Goal: Task Accomplishment & Management: Manage account settings

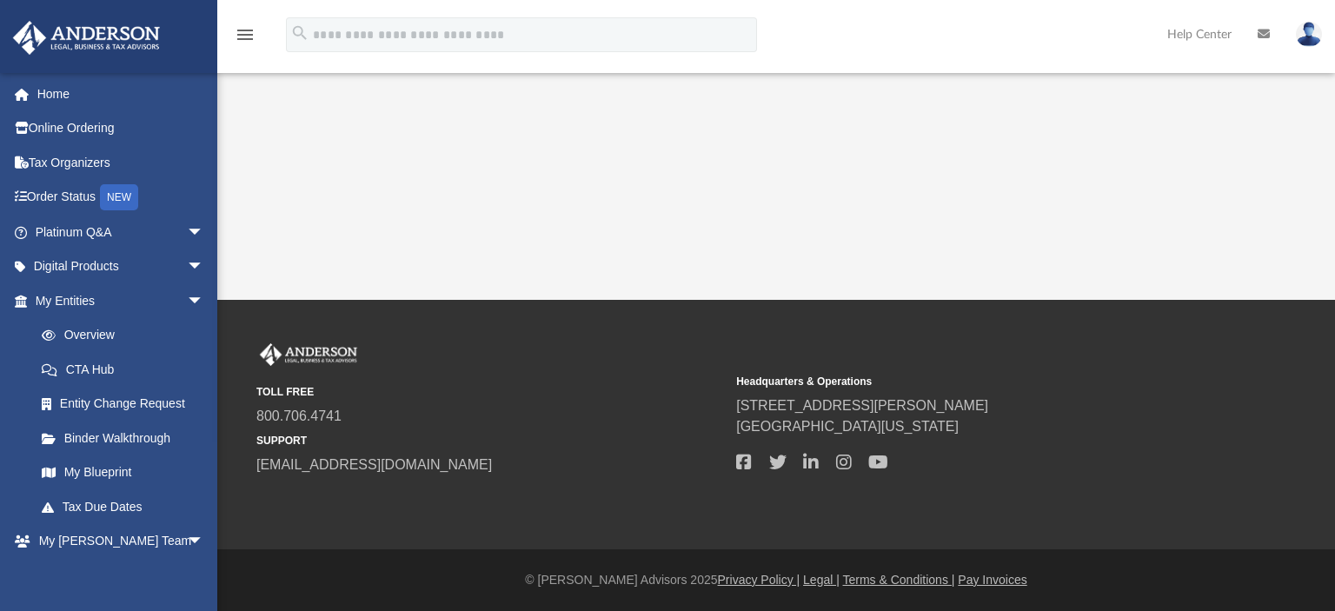
click at [1093, 204] on div "App [EMAIL_ADDRESS][DOMAIN_NAME] Sign Out [EMAIL_ADDRESS][DOMAIN_NAME] Home Onl…" at bounding box center [667, 150] width 1335 height 300
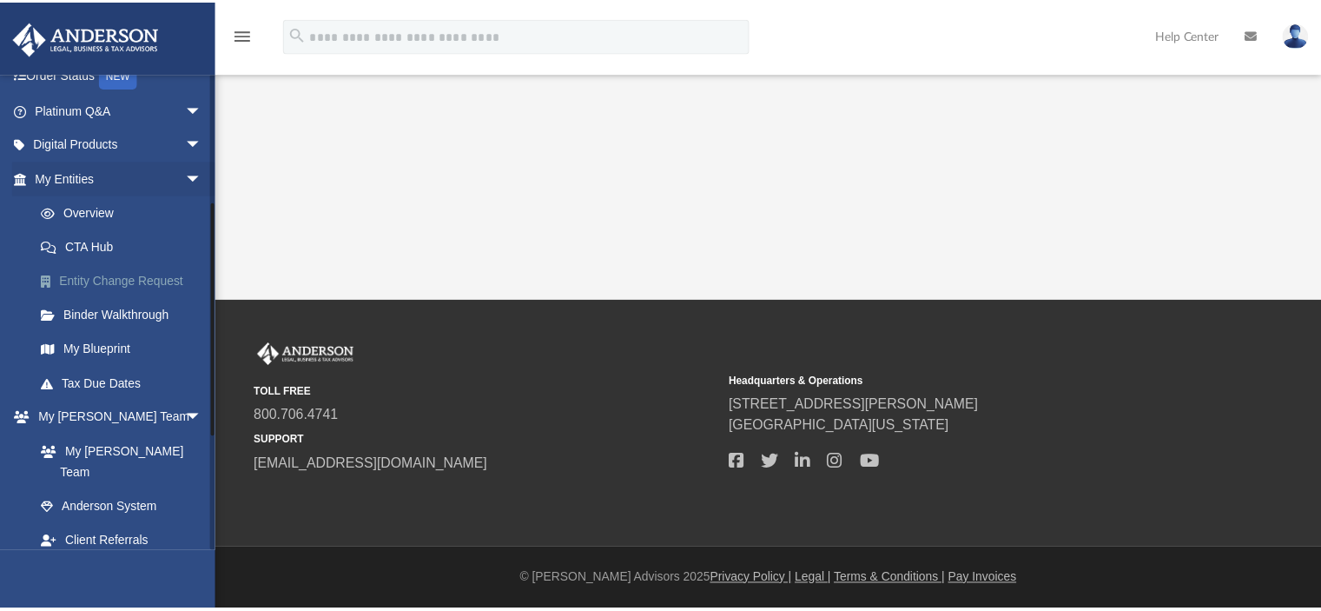
scroll to position [261, 0]
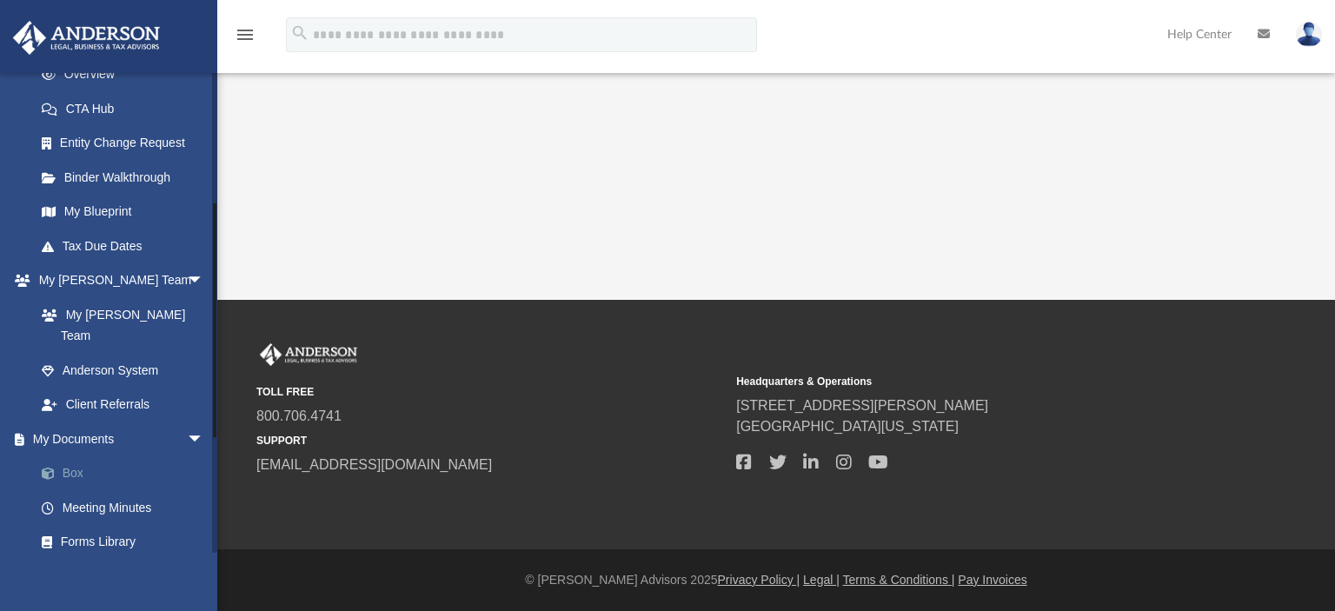
click at [70, 456] on link "Box" at bounding box center [127, 473] width 206 height 35
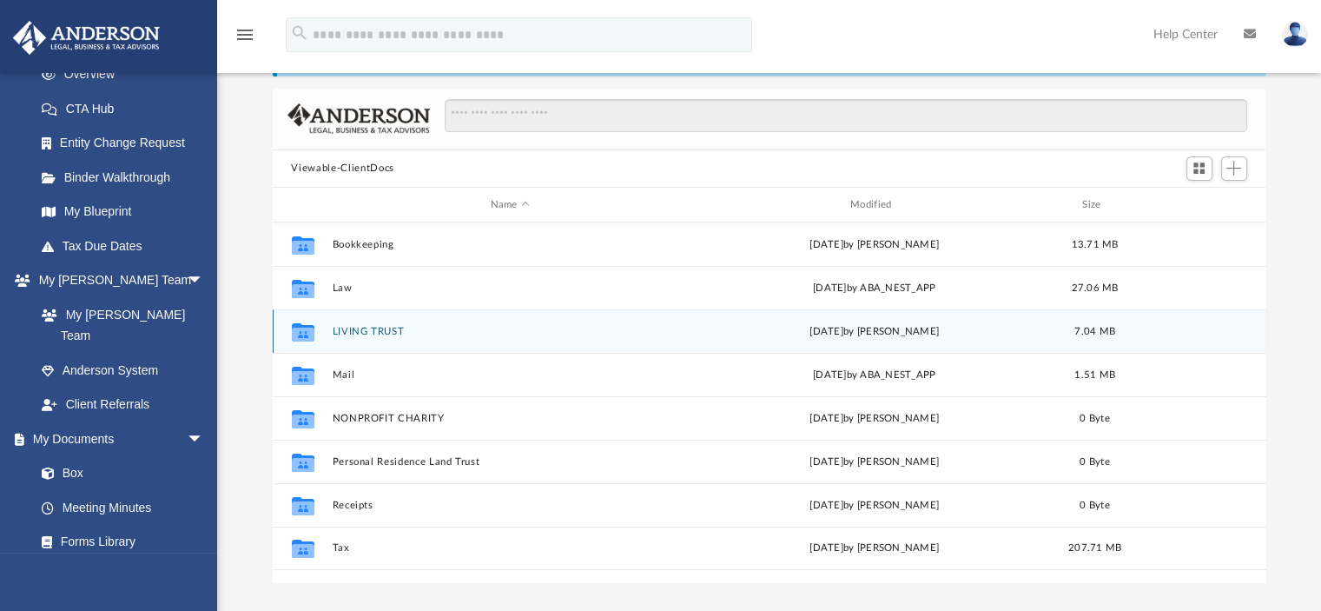
scroll to position [174, 0]
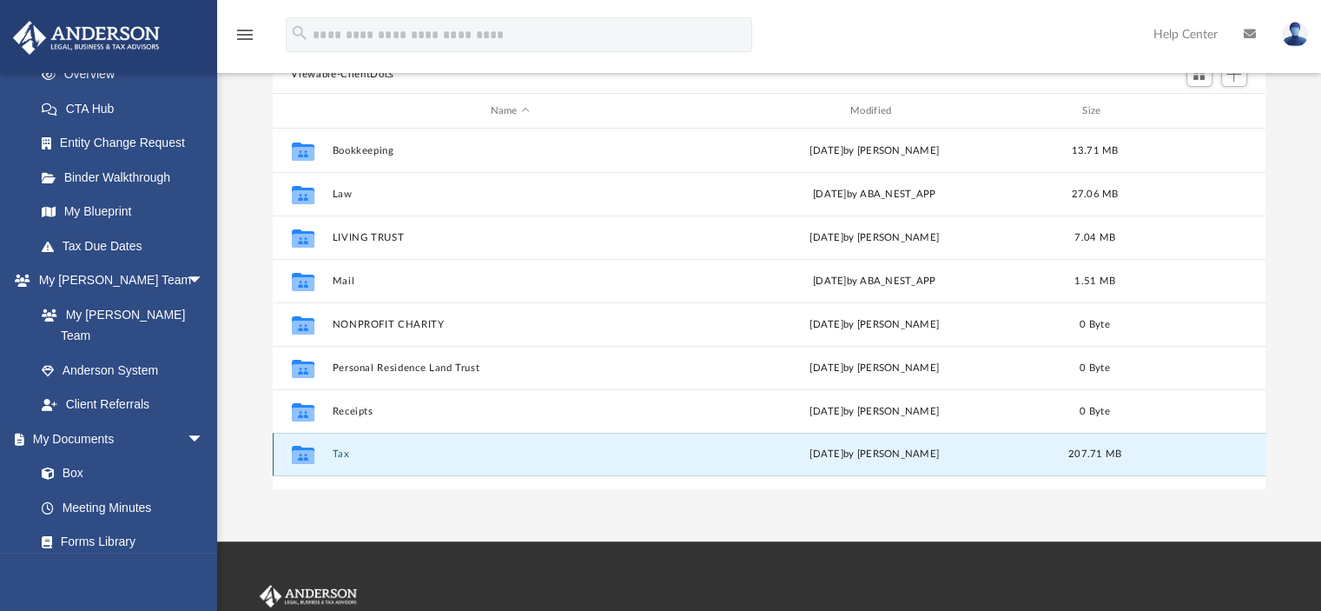
click at [345, 454] on button "Tax" at bounding box center [510, 454] width 356 height 11
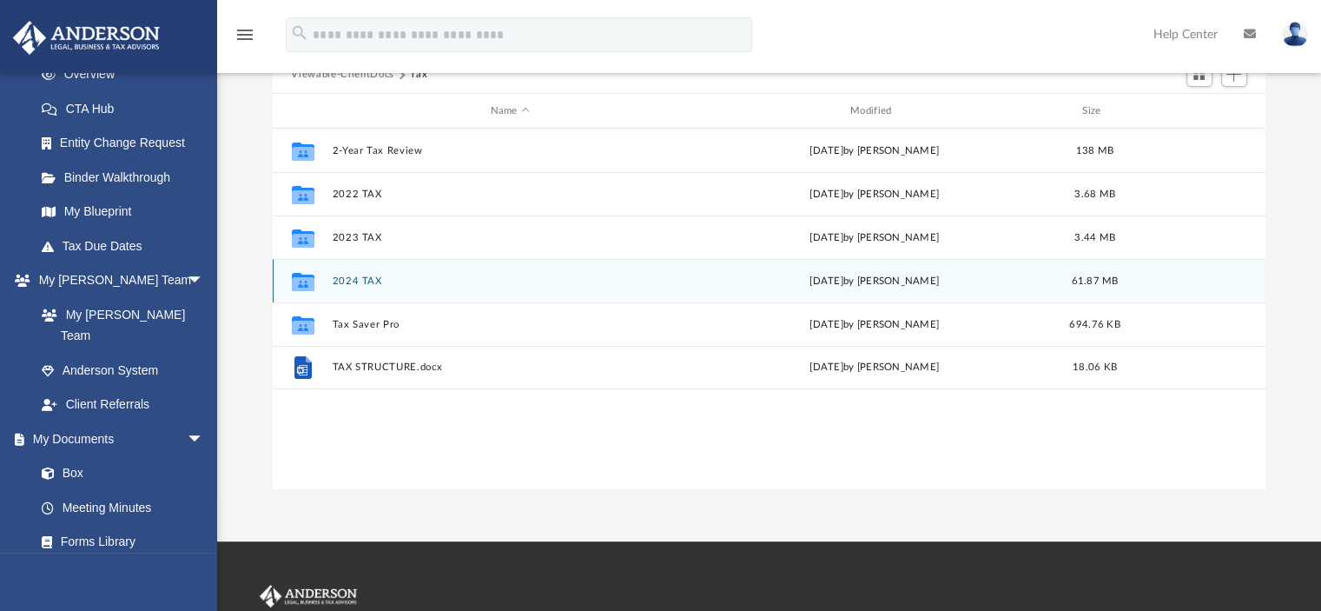
click at [368, 281] on button "2024 TAX" at bounding box center [510, 280] width 356 height 11
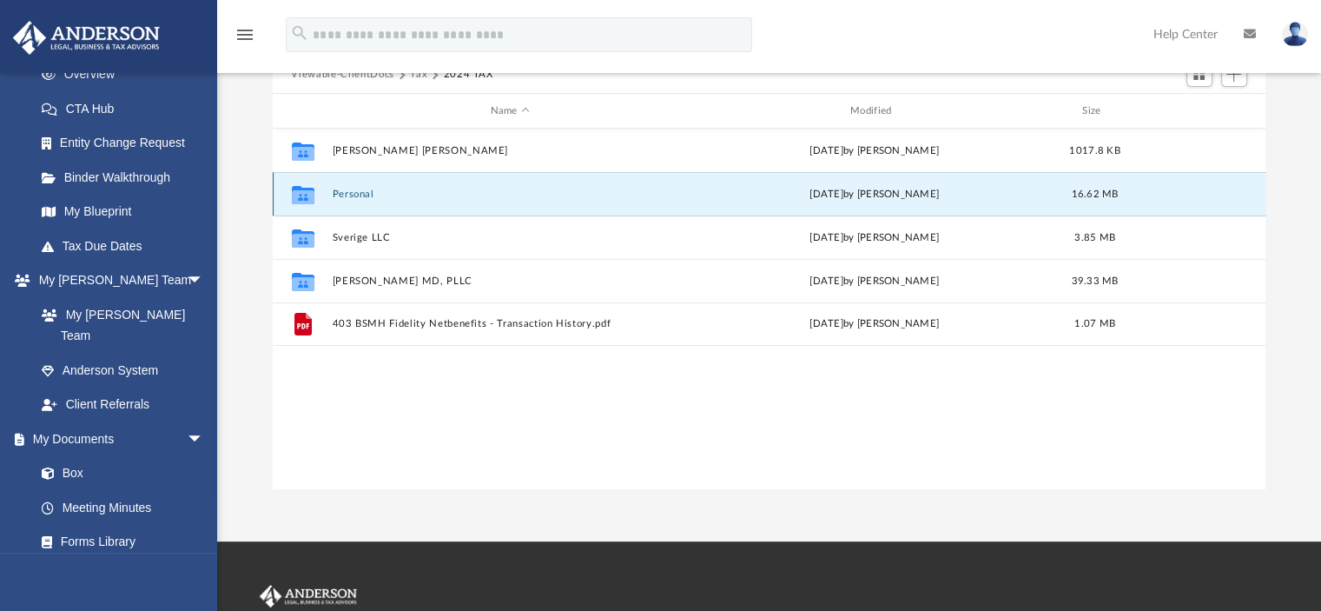
click at [341, 190] on button "Personal" at bounding box center [510, 194] width 356 height 11
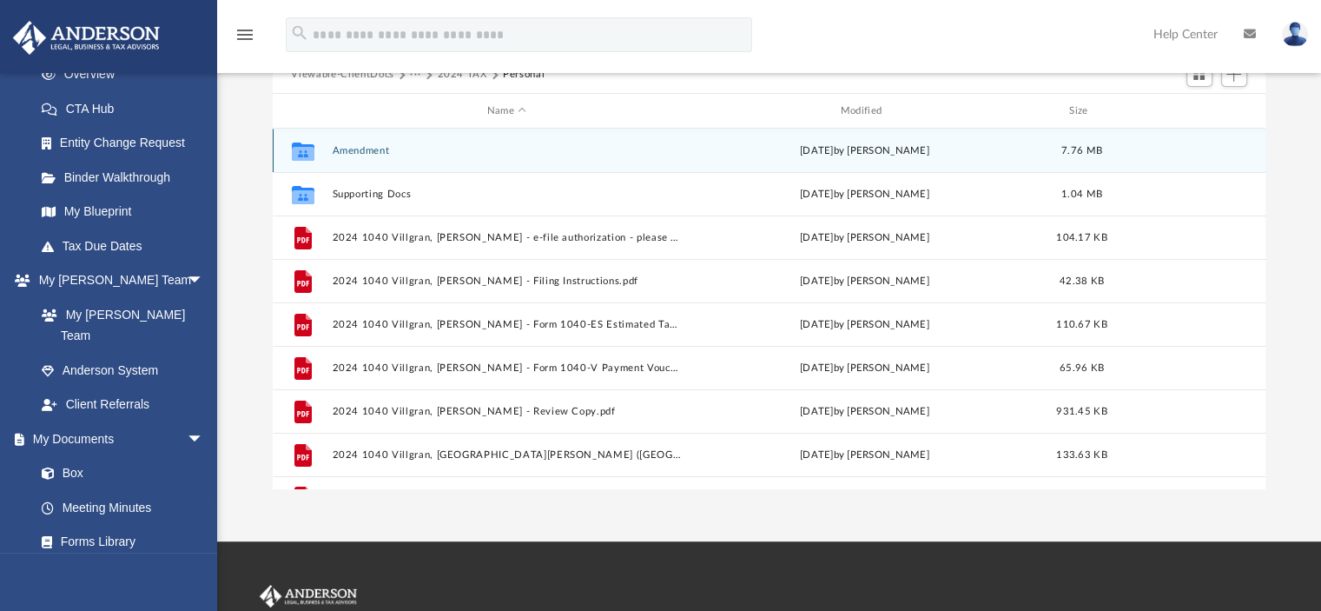
click at [358, 146] on button "Amendment" at bounding box center [507, 150] width 350 height 11
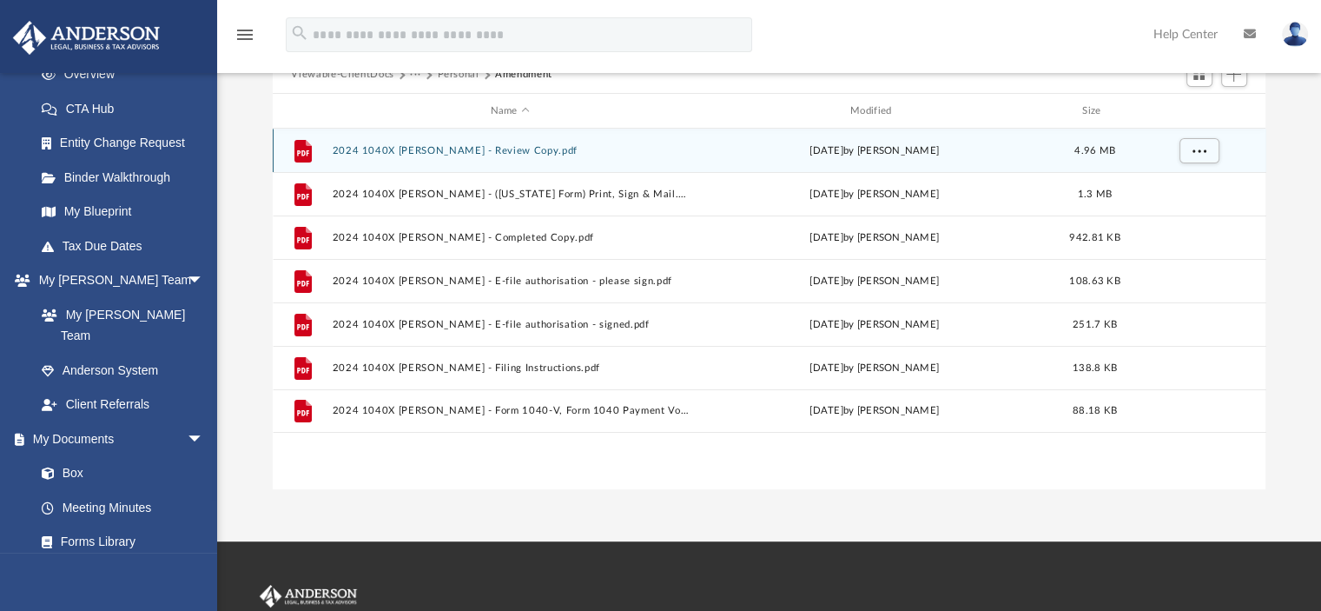
click at [394, 149] on button "2024 1040X [PERSON_NAME] - Review Copy.pdf" at bounding box center [510, 150] width 356 height 11
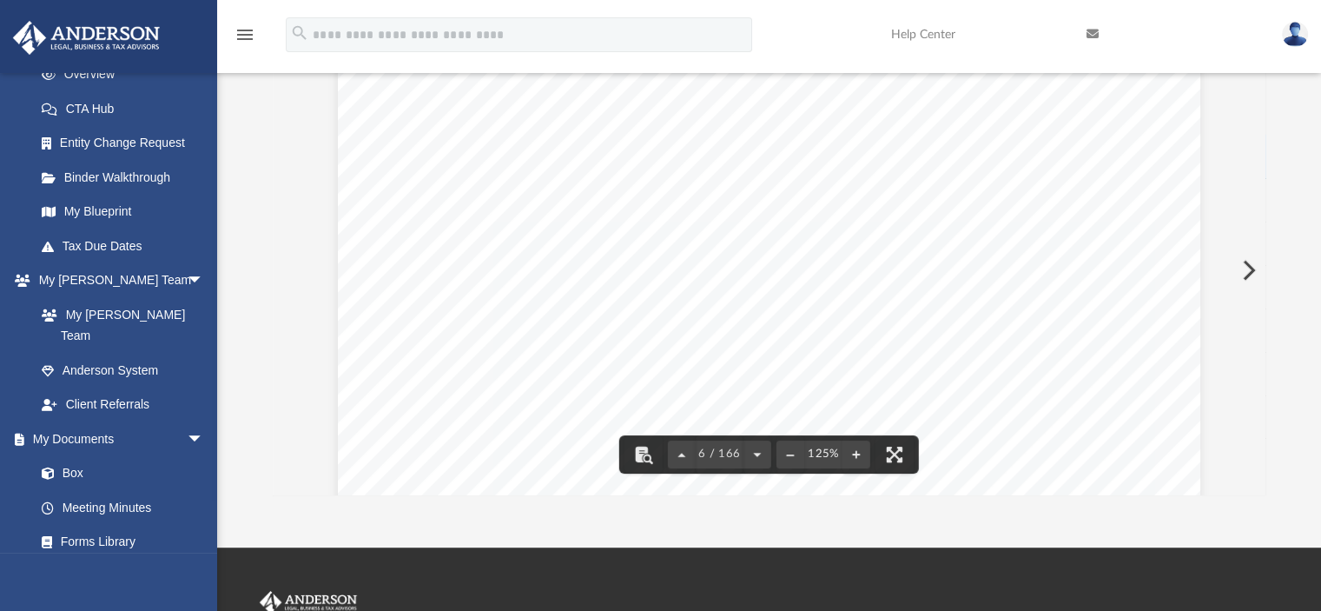
scroll to position [6361, 0]
drag, startPoint x: 1317, startPoint y: 142, endPoint x: 1325, endPoint y: 30, distance: 111.5
click at [1321, 30] on html "X Get a chance to win 6 months of Platinum for free just by filling out this su…" at bounding box center [660, 345] width 1321 height 1026
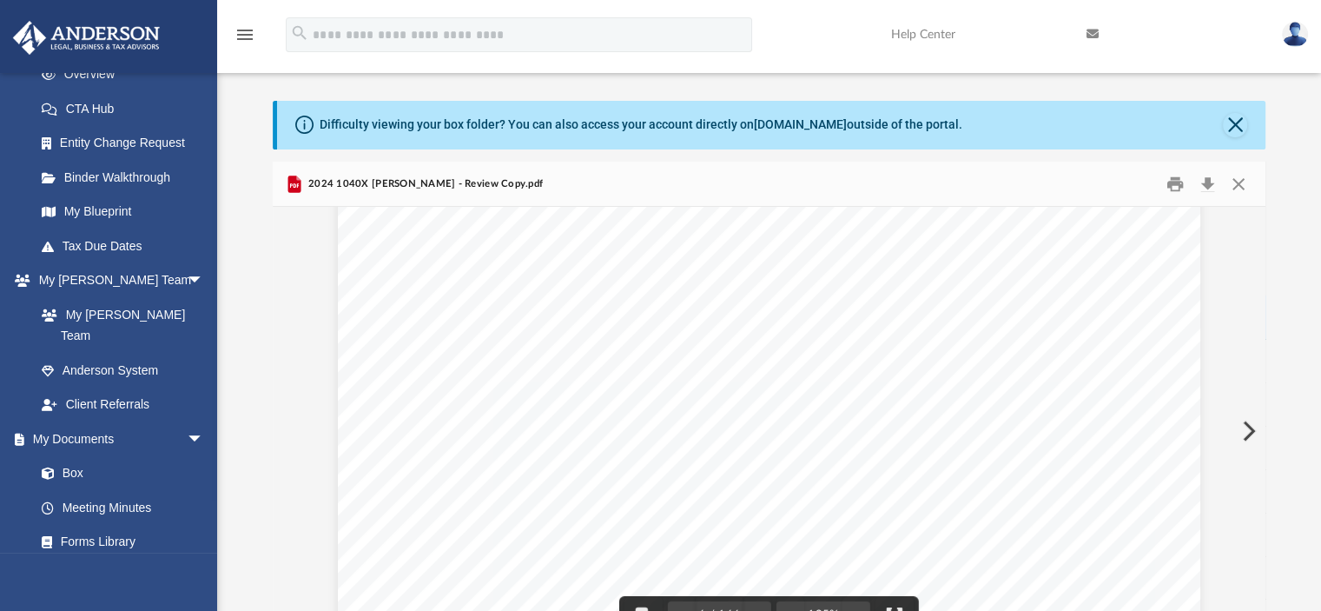
scroll to position [0, 0]
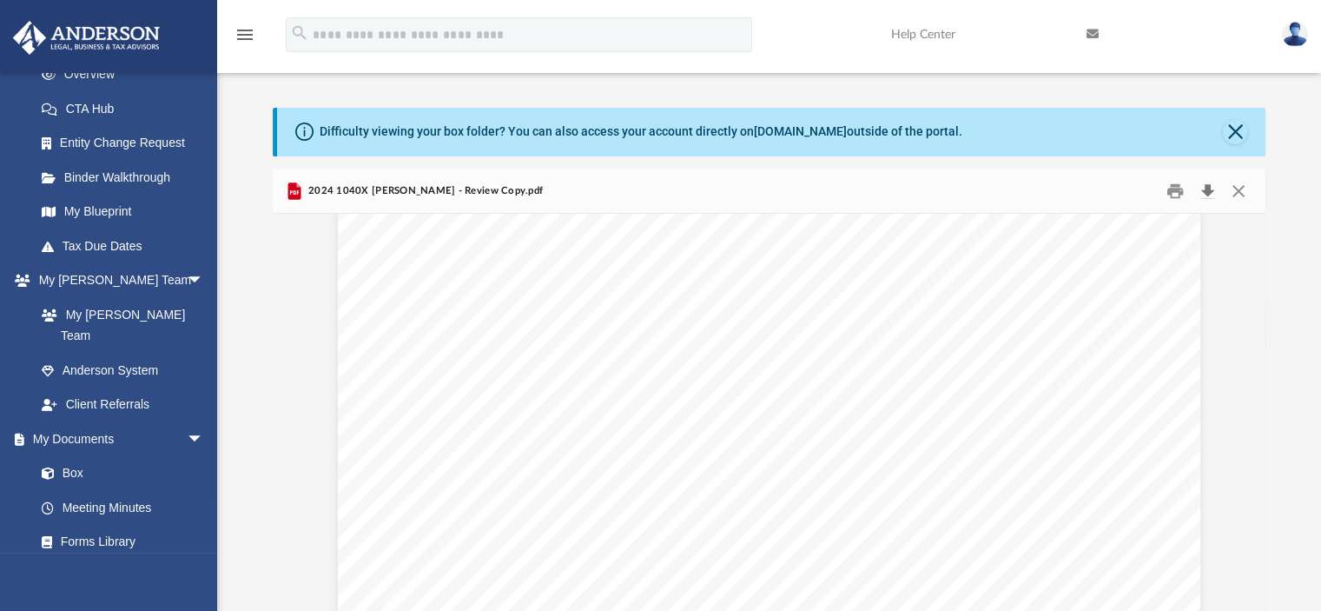
click at [1213, 194] on button "Download" at bounding box center [1208, 190] width 31 height 27
click at [1241, 128] on button "Close" at bounding box center [1235, 132] width 24 height 24
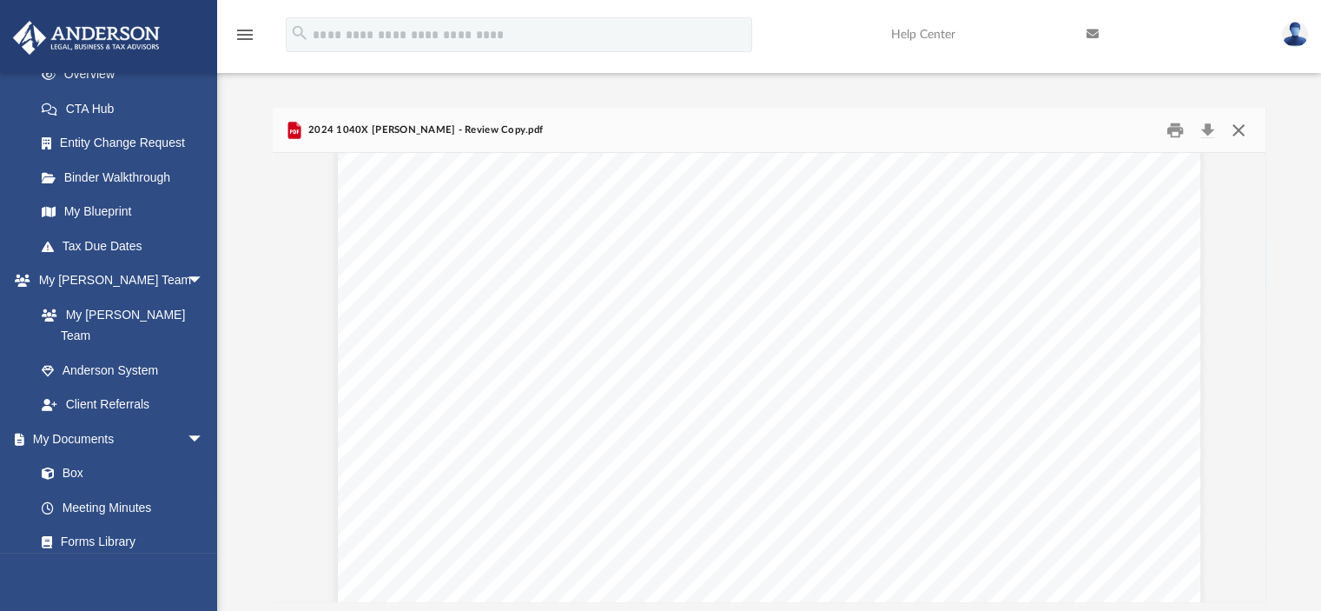
click at [1240, 130] on button "Close" at bounding box center [1238, 129] width 31 height 27
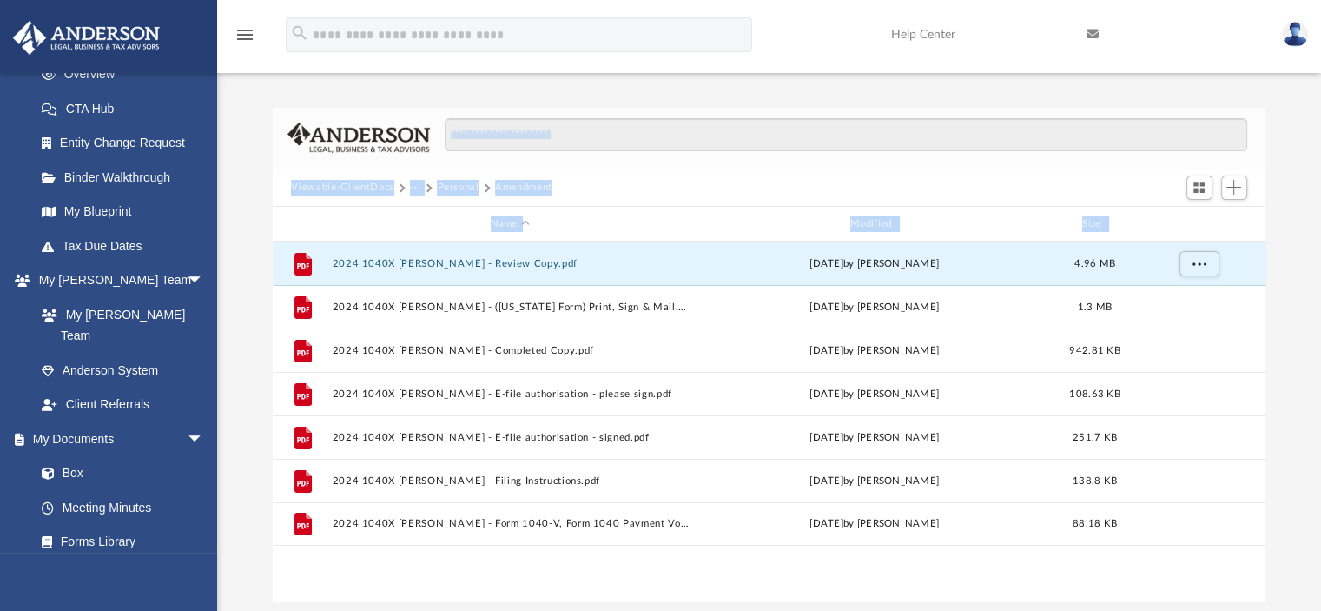
click at [1288, 342] on div "Difficulty viewing your box folder? You can also access your account directly o…" at bounding box center [769, 355] width 1104 height 494
click at [458, 187] on button "Personal" at bounding box center [458, 188] width 42 height 16
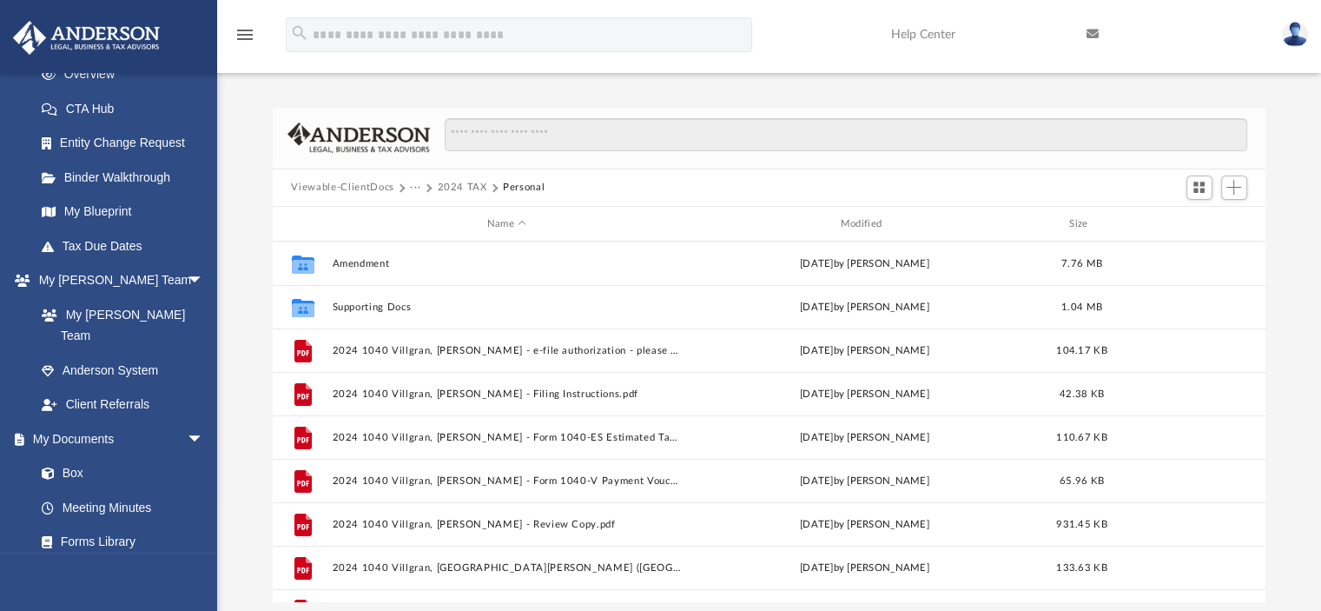
click at [451, 189] on button "2024 TAX" at bounding box center [462, 188] width 50 height 16
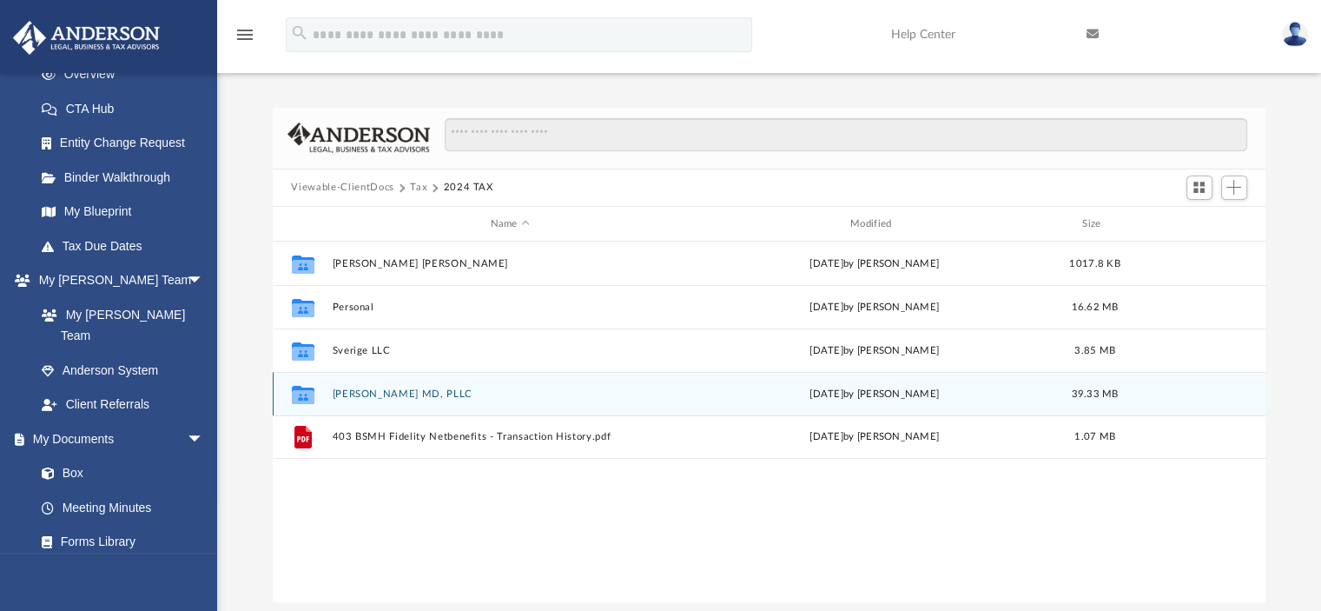
click at [383, 395] on button "[PERSON_NAME] MD, PLLC" at bounding box center [510, 393] width 356 height 11
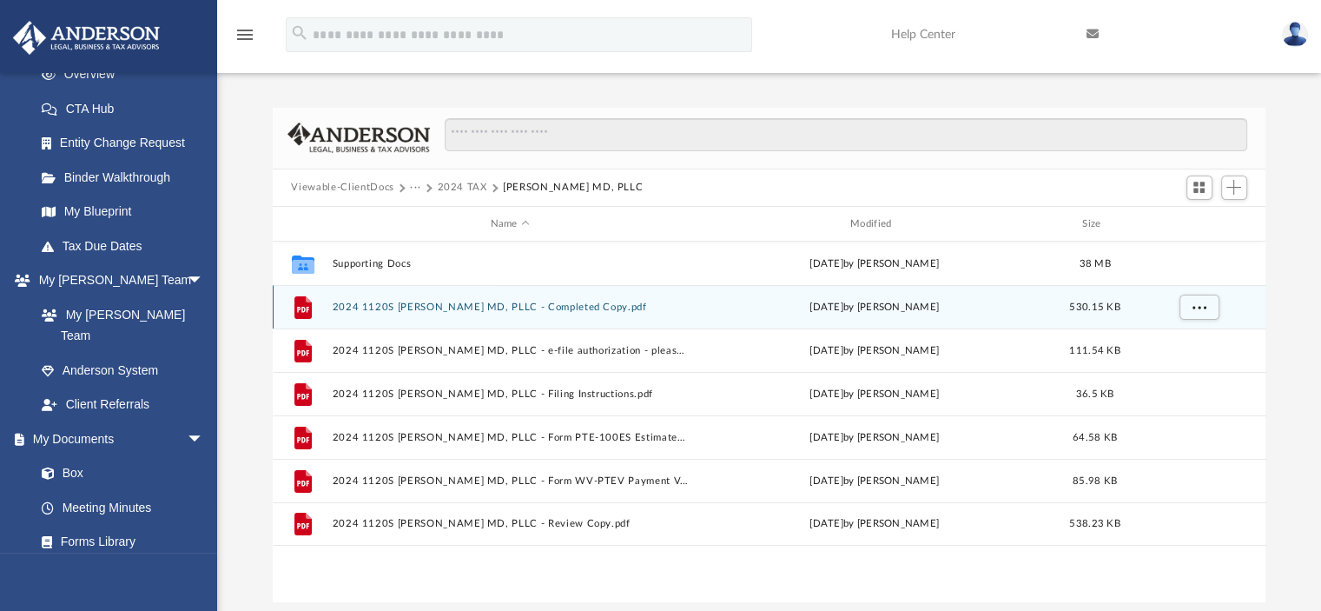
click at [435, 306] on button "2024 1120S [PERSON_NAME] MD, PLLC - Completed Copy.pdf" at bounding box center [510, 306] width 356 height 11
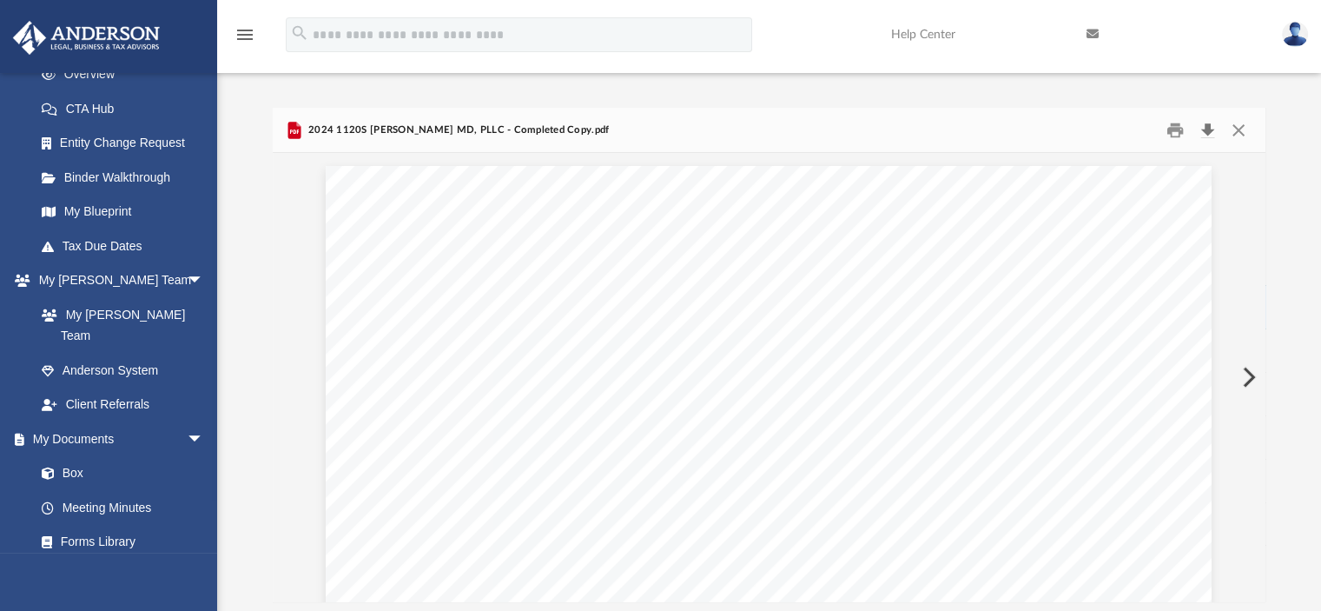
click at [1207, 132] on button "Download" at bounding box center [1208, 129] width 31 height 27
click at [1235, 129] on button "Close" at bounding box center [1238, 129] width 31 height 27
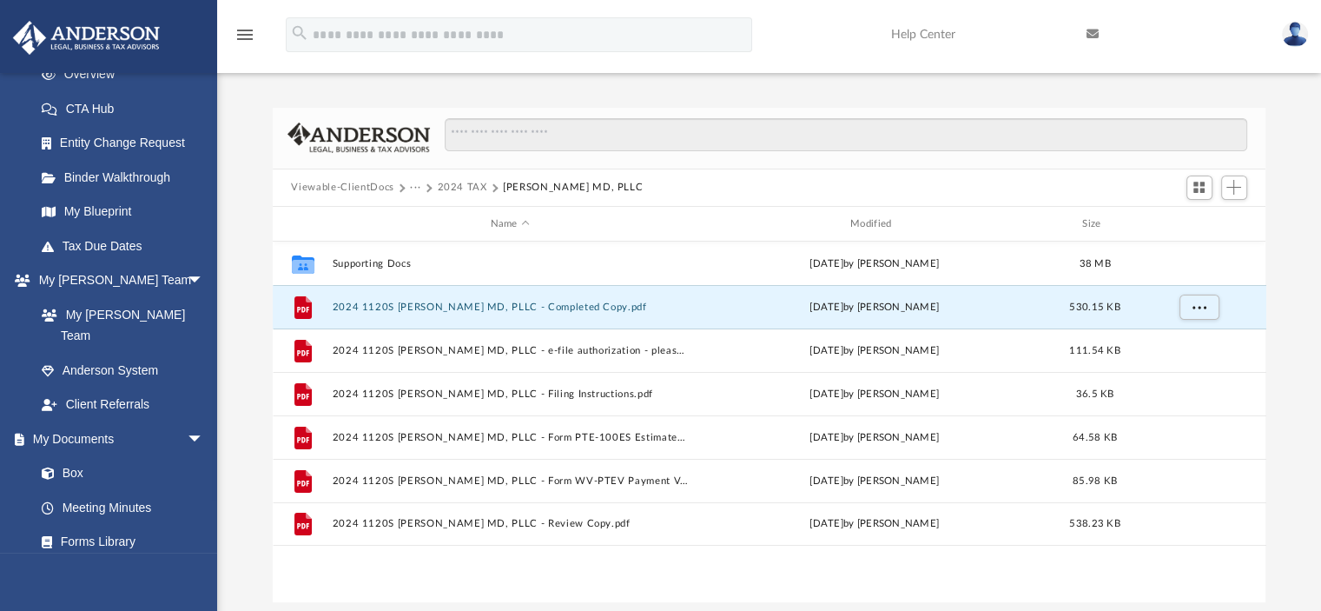
click at [448, 184] on button "2024 TAX" at bounding box center [462, 188] width 50 height 16
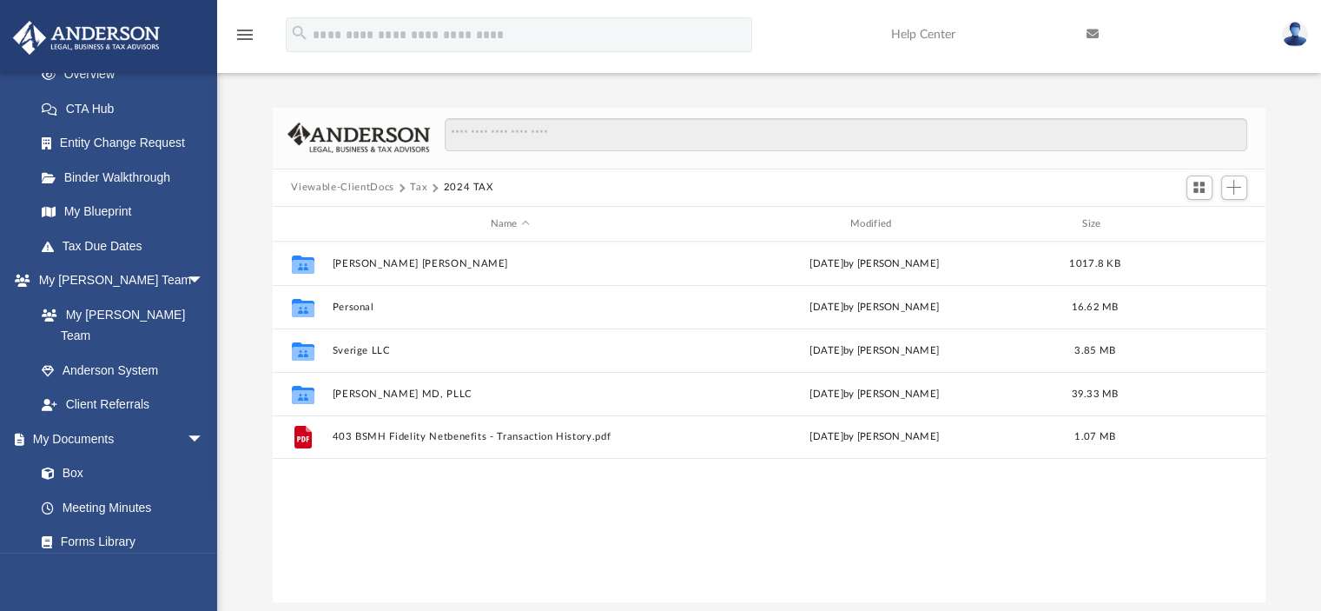
click at [410, 187] on button "Tax" at bounding box center [418, 188] width 17 height 16
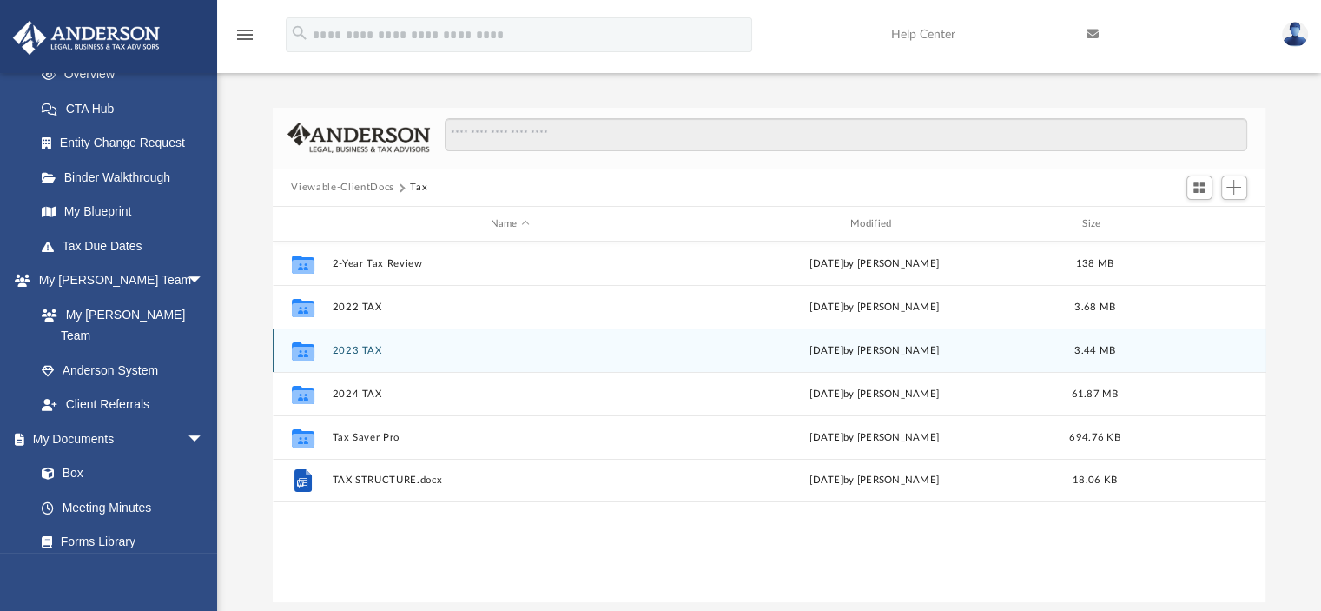
click at [354, 351] on button "2023 TAX" at bounding box center [510, 350] width 356 height 11
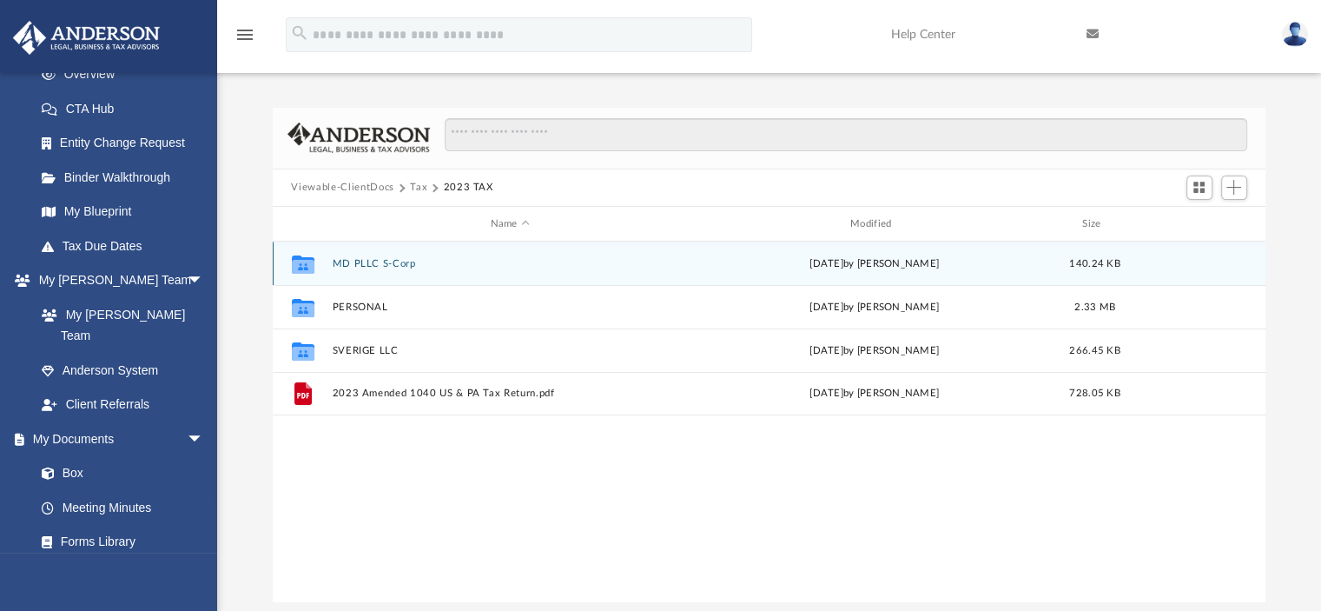
click at [369, 266] on button "MD PLLC S-Corp" at bounding box center [510, 263] width 356 height 11
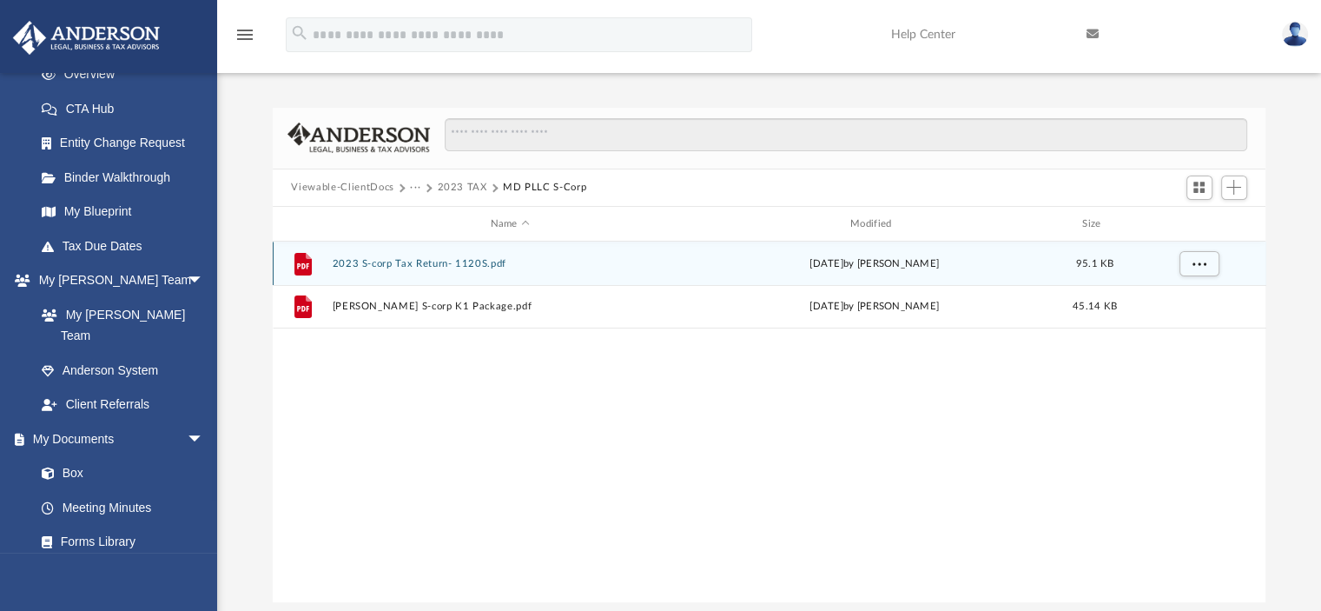
click at [426, 263] on button "2023 S-corp Tax Return- 1120S.pdf" at bounding box center [510, 263] width 356 height 11
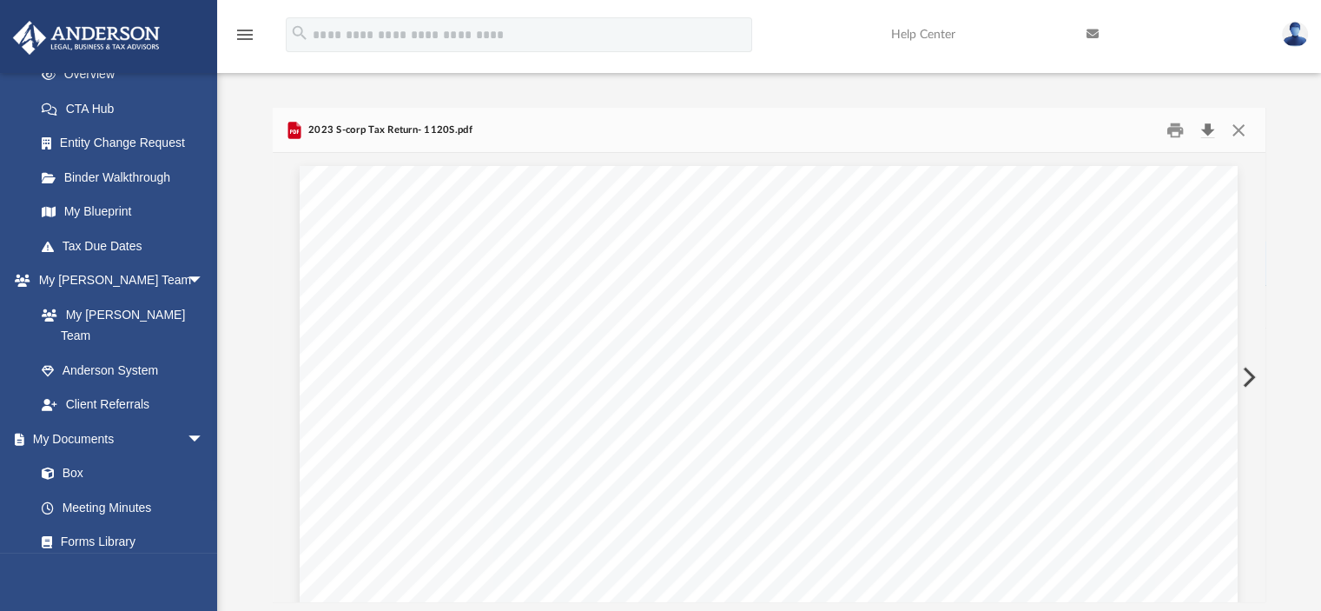
click at [1206, 131] on button "Download" at bounding box center [1208, 129] width 31 height 27
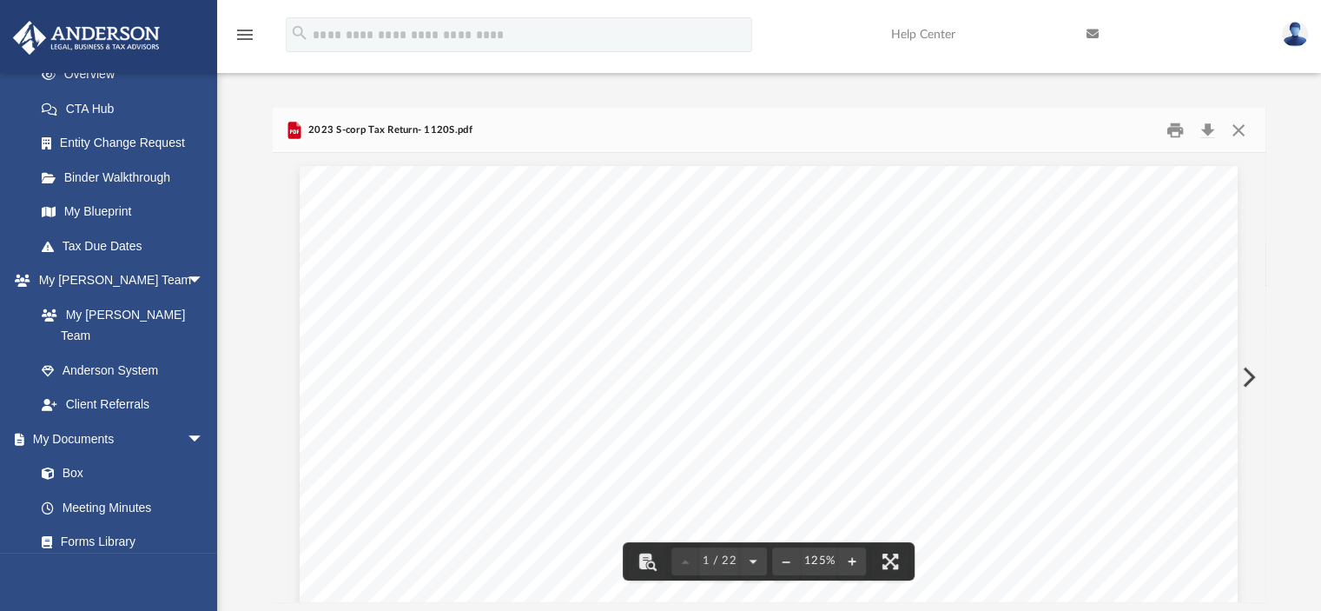
click at [1298, 142] on div "Difficulty viewing your box folder? You can also access your account directly o…" at bounding box center [769, 355] width 1104 height 494
click at [1241, 126] on button "Close" at bounding box center [1238, 129] width 31 height 27
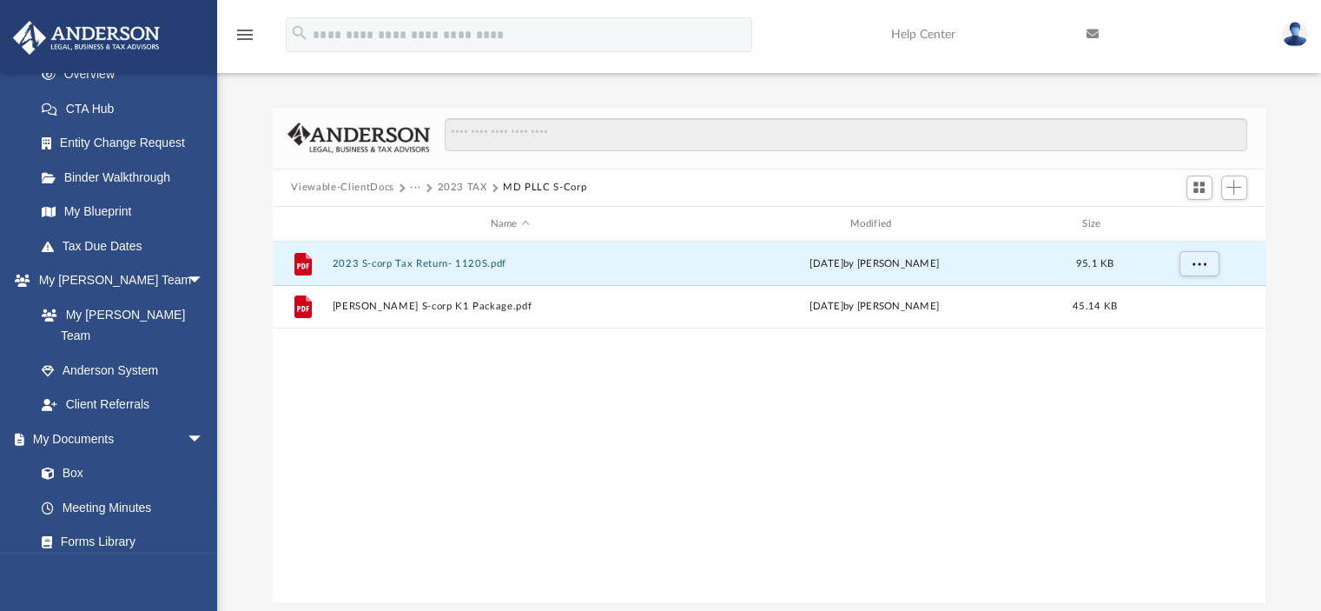
click at [476, 180] on button "2023 TAX" at bounding box center [462, 188] width 50 height 16
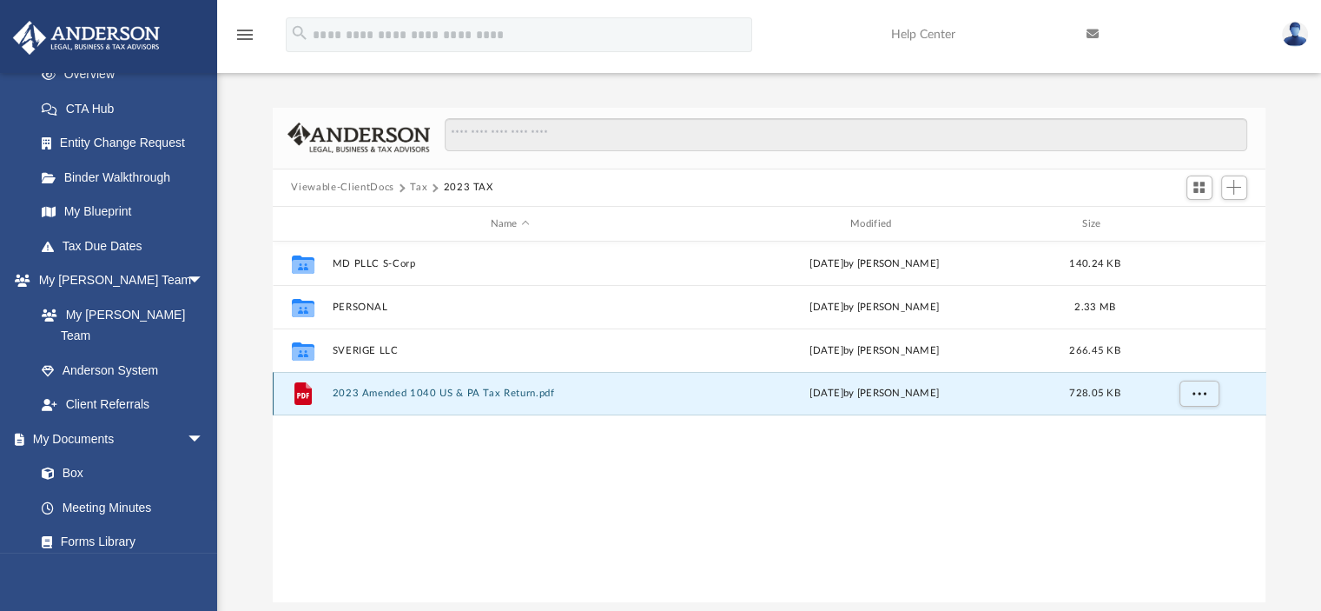
click at [392, 394] on button "2023 Amended 1040 US & PA Tax Return.pdf" at bounding box center [510, 393] width 356 height 11
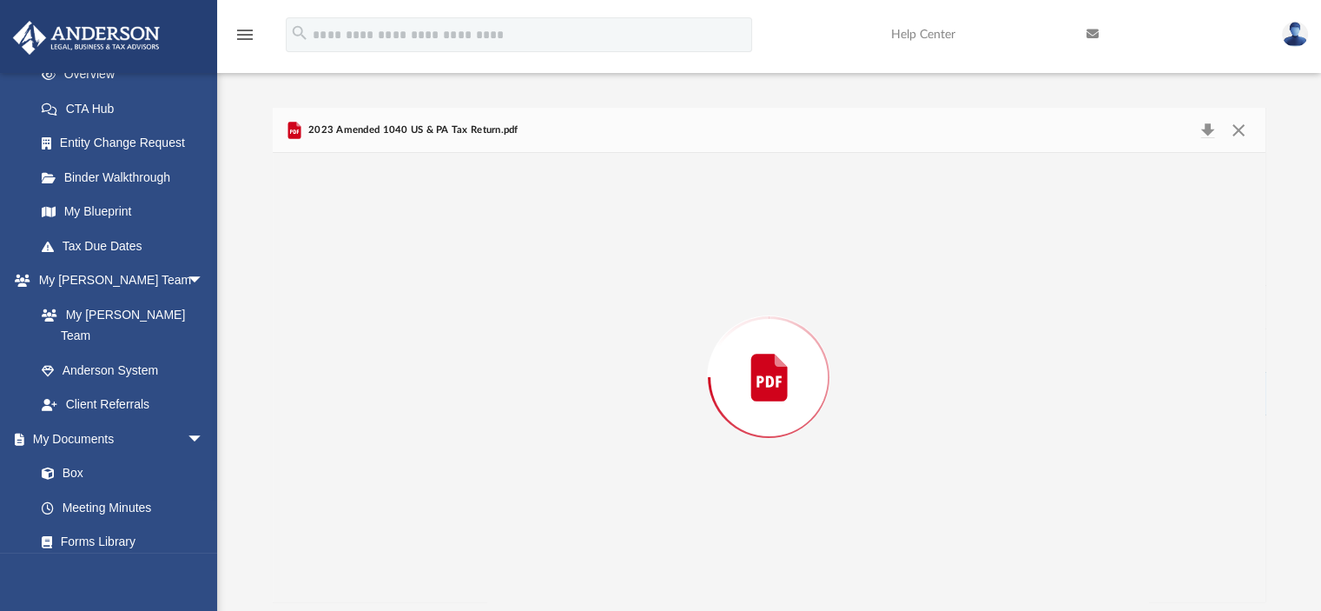
scroll to position [4692, 0]
click at [1213, 129] on button "Download" at bounding box center [1208, 129] width 31 height 27
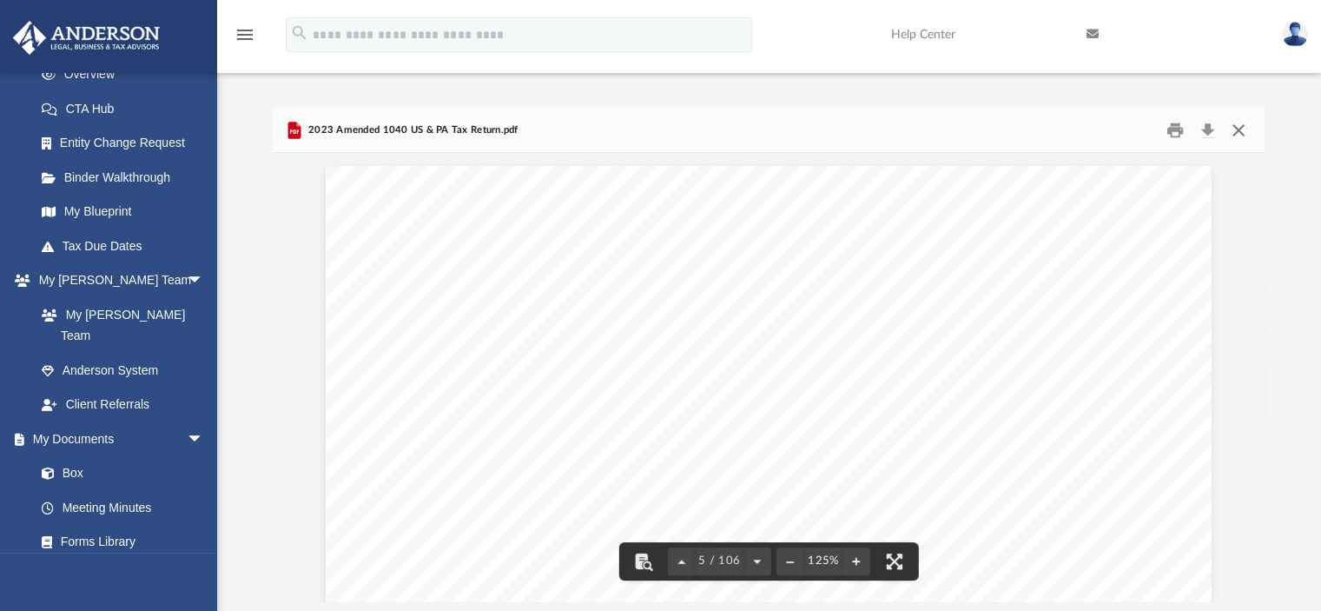
click at [1245, 126] on button "Close" at bounding box center [1238, 129] width 31 height 27
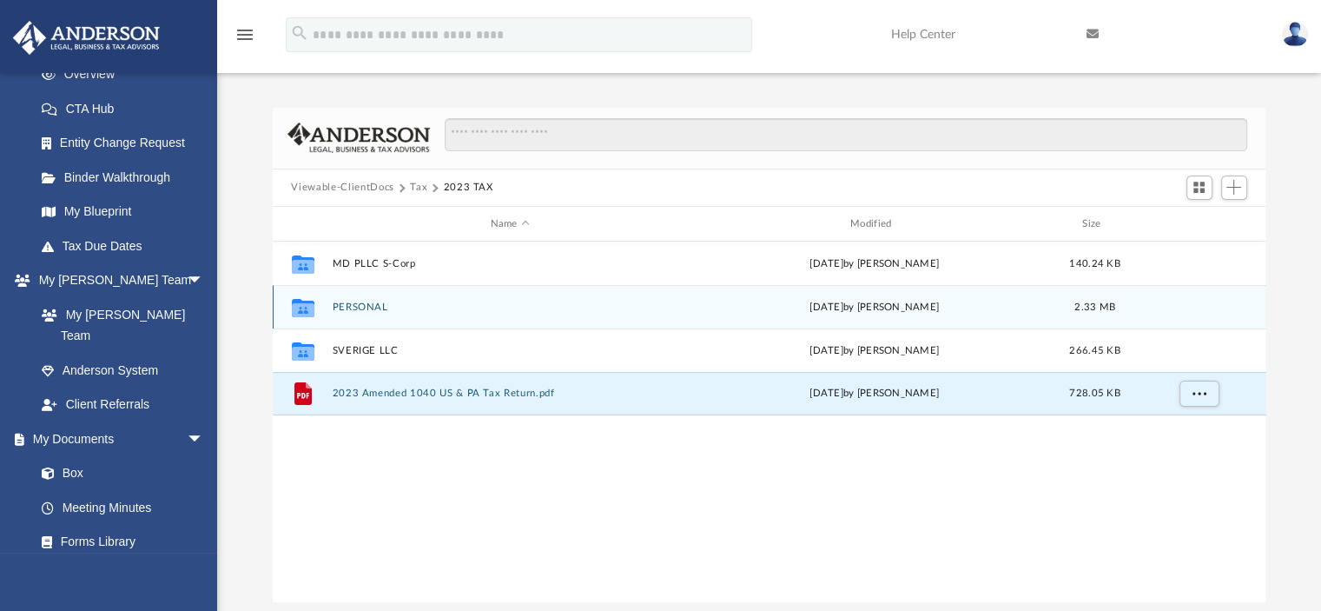
click at [360, 308] on button "PERSONAL" at bounding box center [510, 306] width 356 height 11
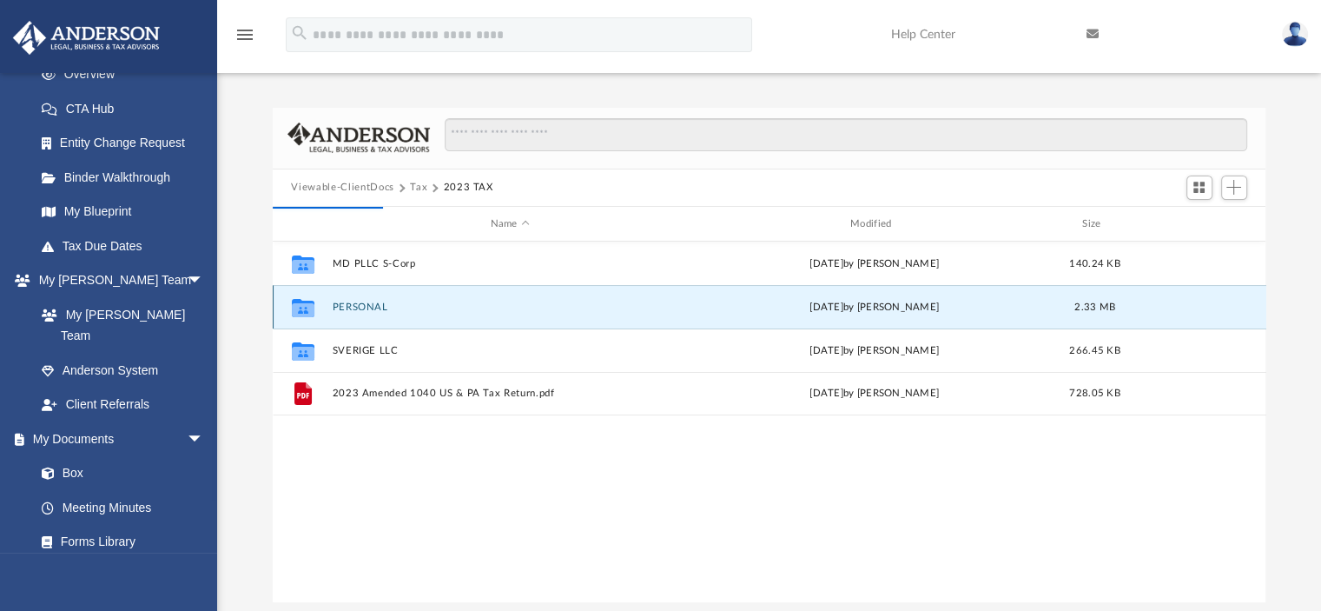
click at [349, 308] on button "PERSONAL" at bounding box center [510, 306] width 356 height 11
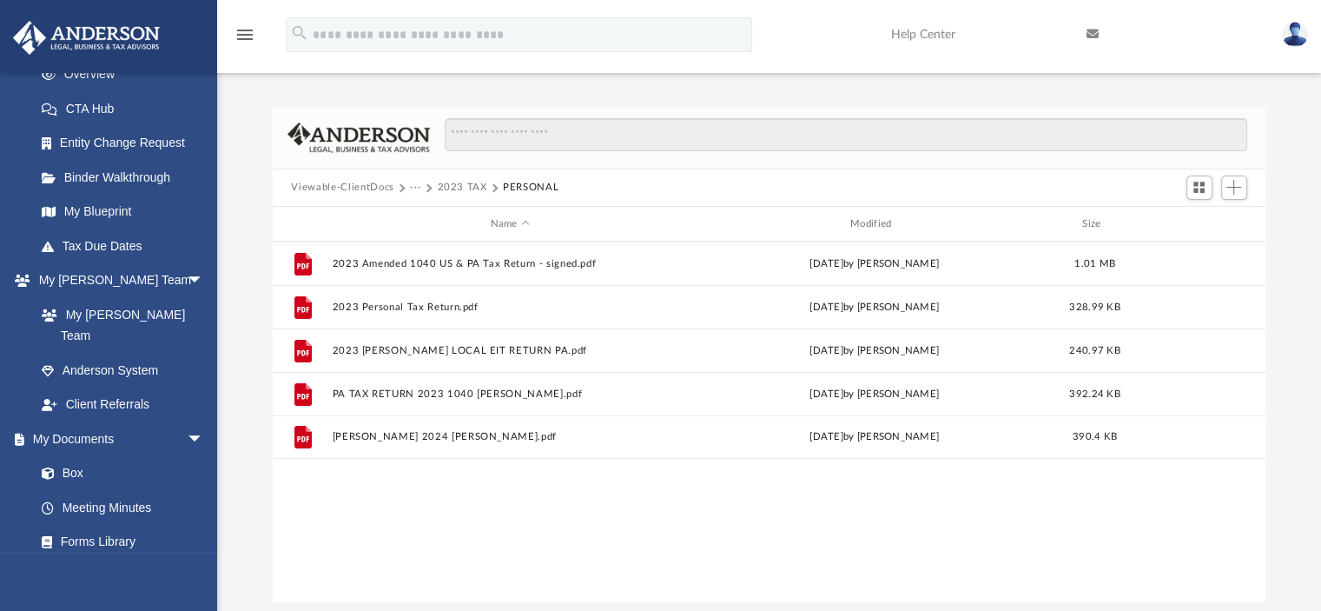
click at [455, 186] on button "2023 TAX" at bounding box center [462, 188] width 50 height 16
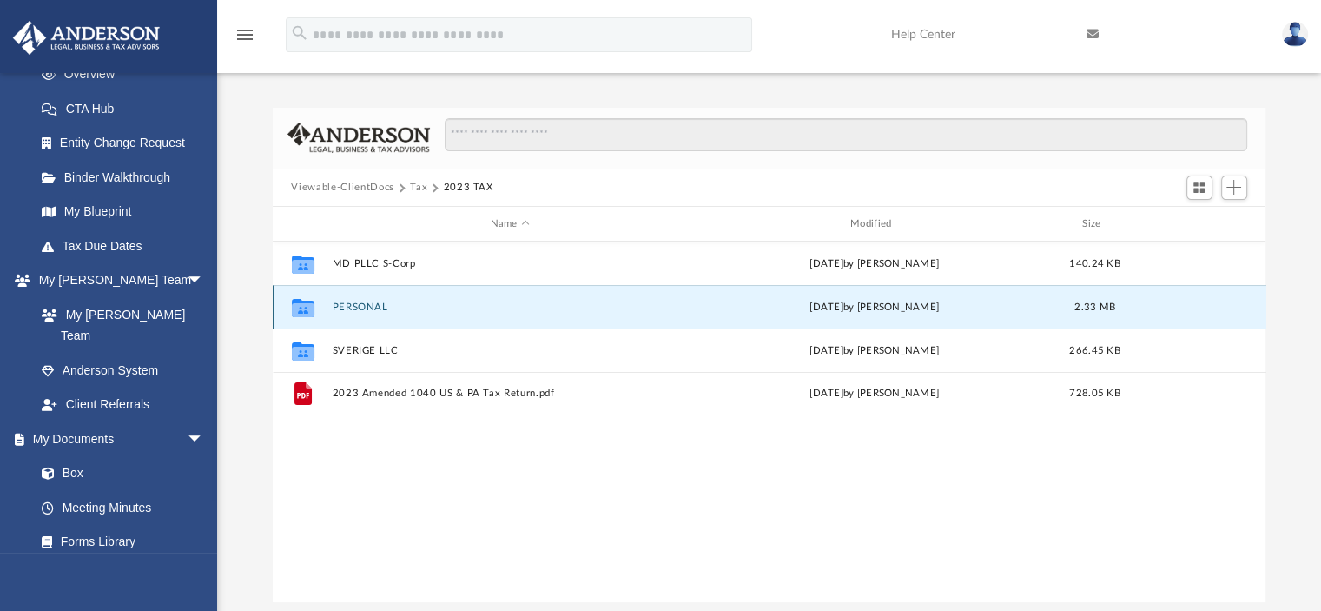
click at [364, 305] on button "PERSONAL" at bounding box center [510, 306] width 356 height 11
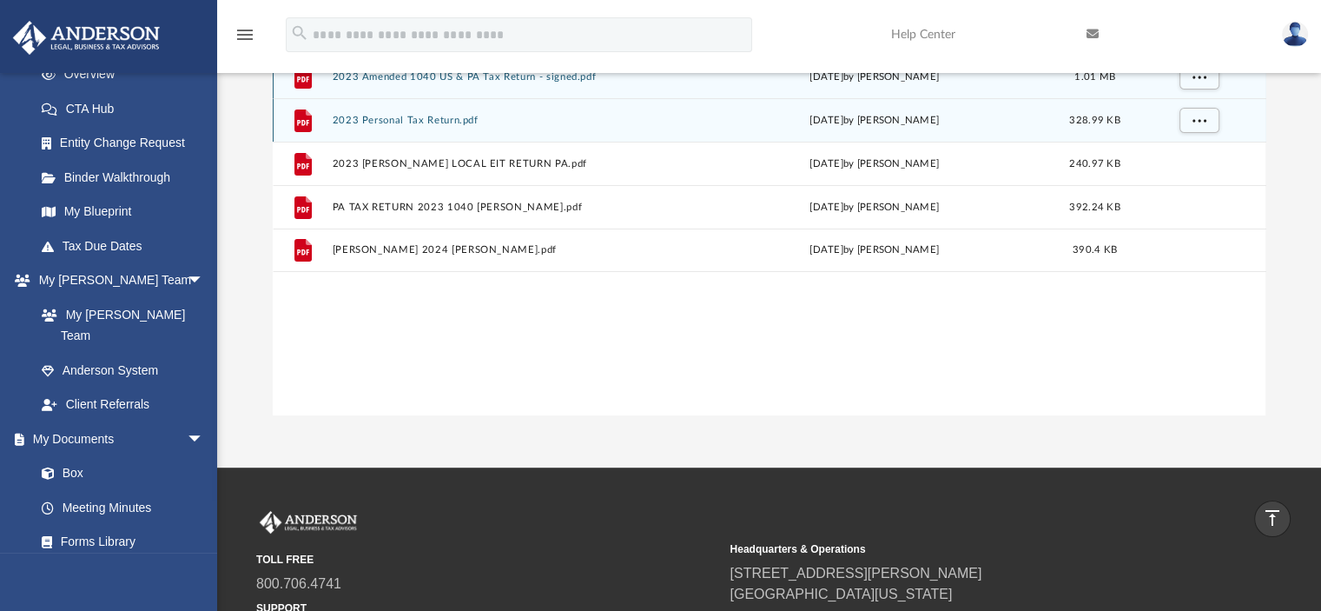
scroll to position [0, 0]
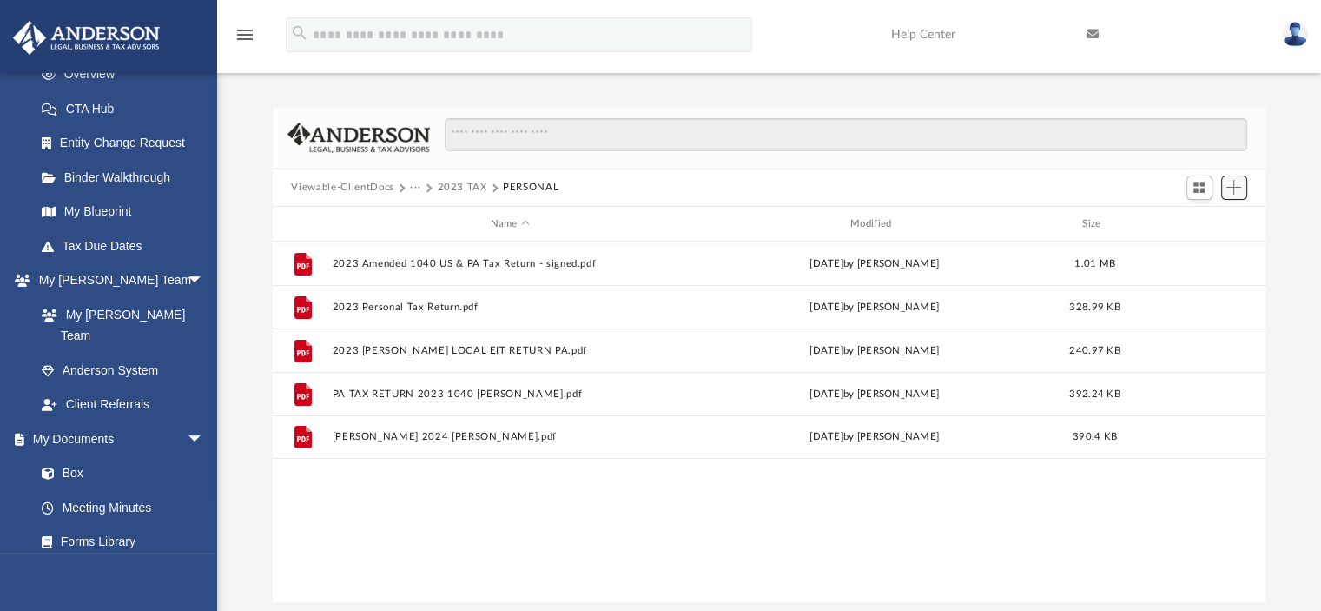
click at [1238, 196] on button "Add" at bounding box center [1235, 188] width 26 height 24
click at [1203, 218] on li "Upload" at bounding box center [1210, 222] width 56 height 18
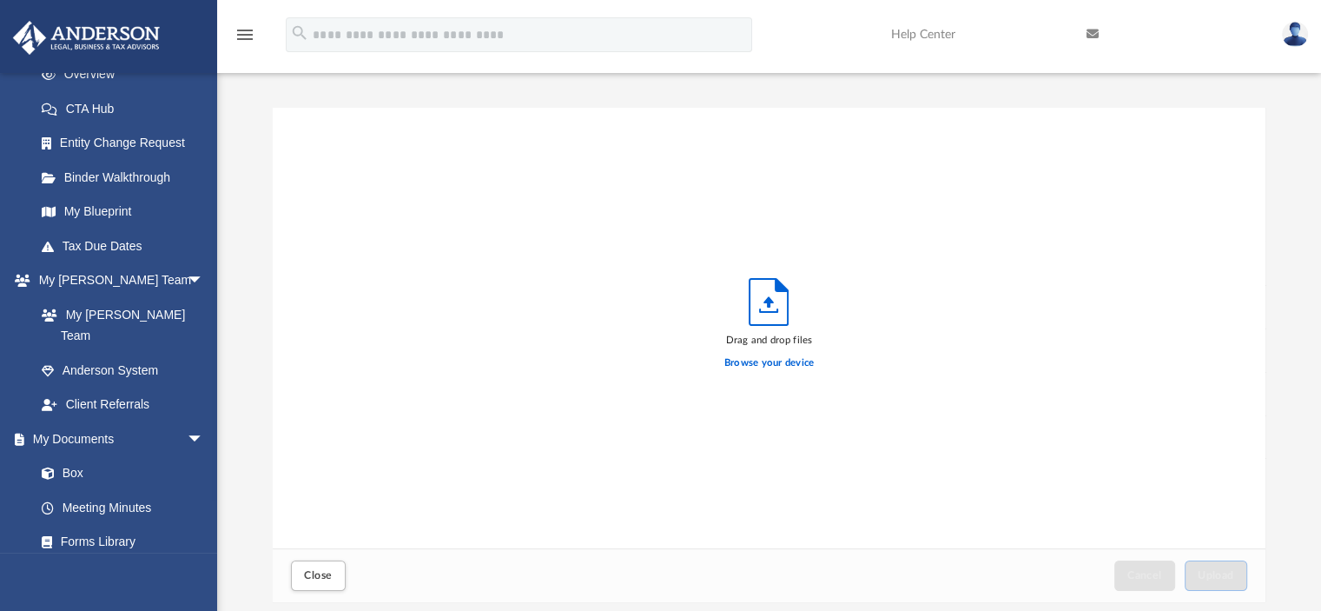
scroll to position [427, 980]
click at [770, 361] on label "Browse your device" at bounding box center [770, 363] width 90 height 16
click at [0, 0] on input "Browse your device" at bounding box center [0, 0] width 0 height 0
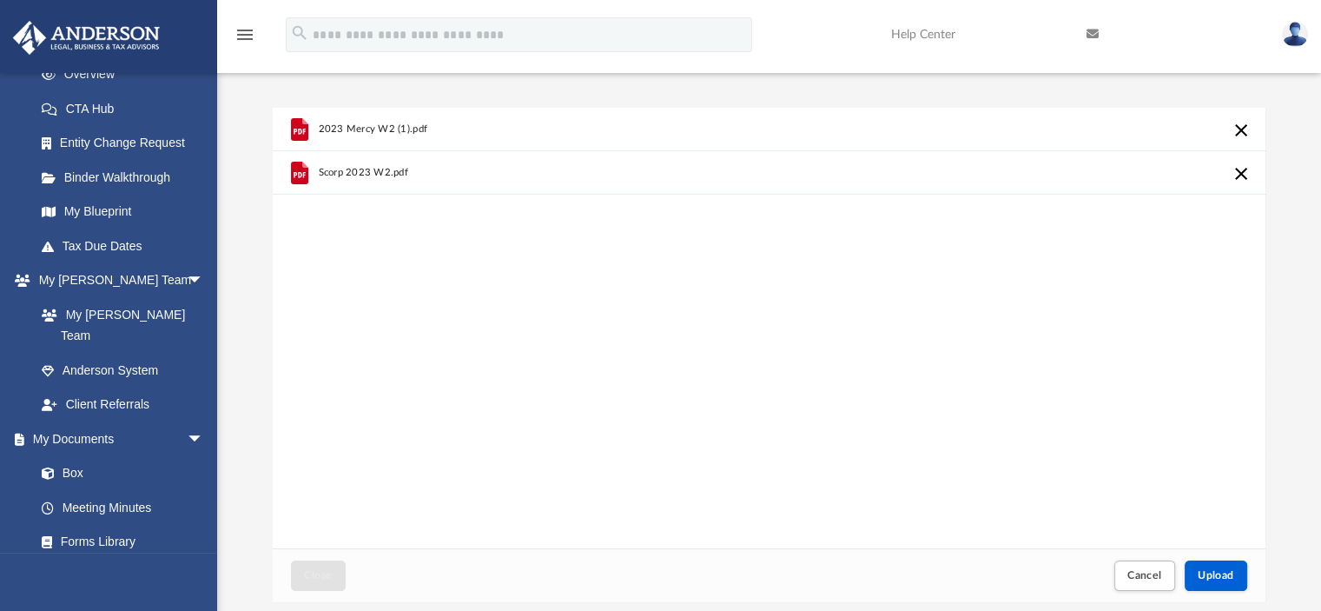
scroll to position [174, 0]
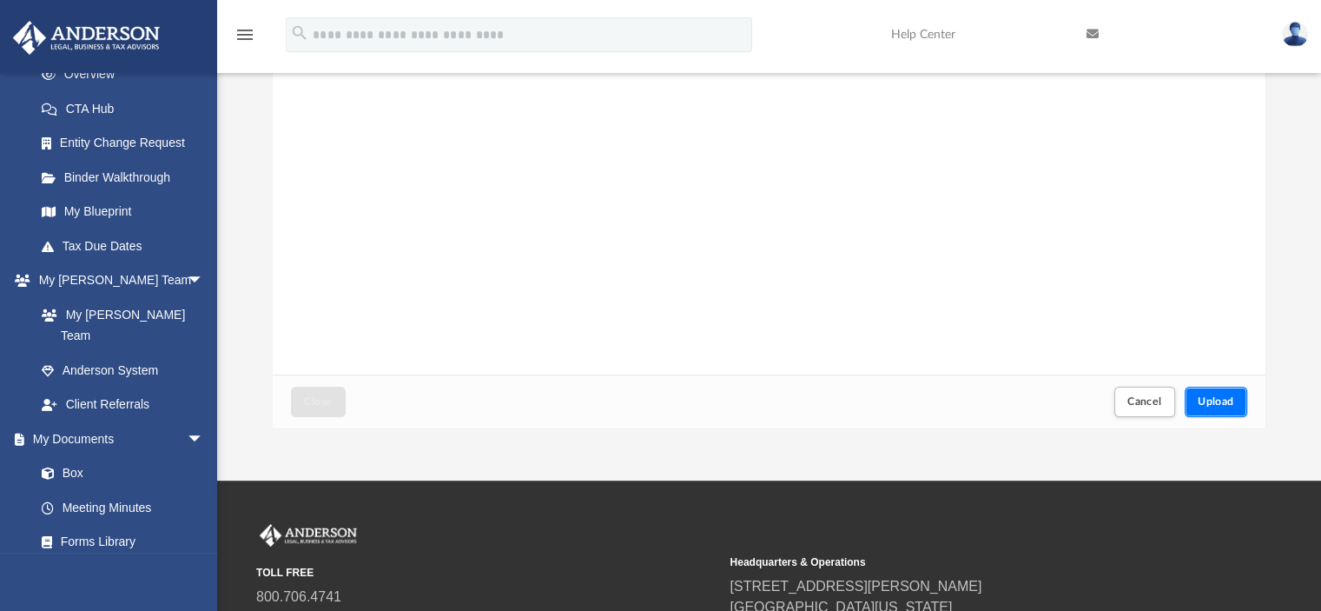
click at [1220, 409] on button "Upload" at bounding box center [1216, 402] width 63 height 30
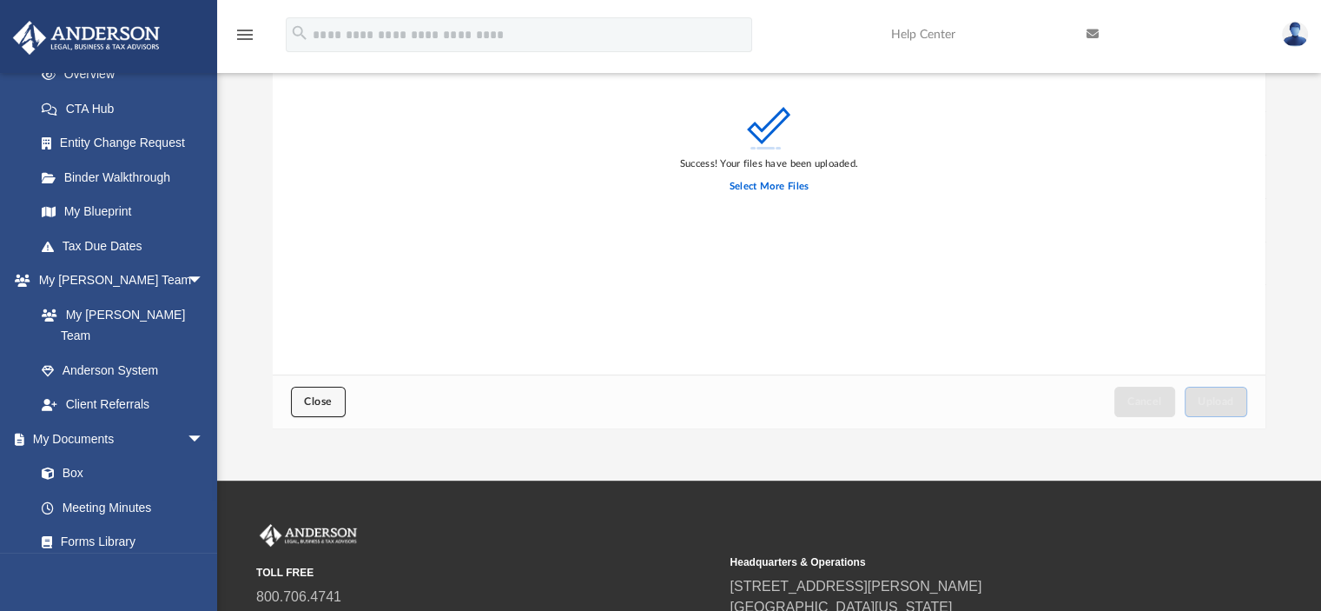
click at [302, 395] on button "Close" at bounding box center [318, 402] width 54 height 30
